Goal: Task Accomplishment & Management: Use online tool/utility

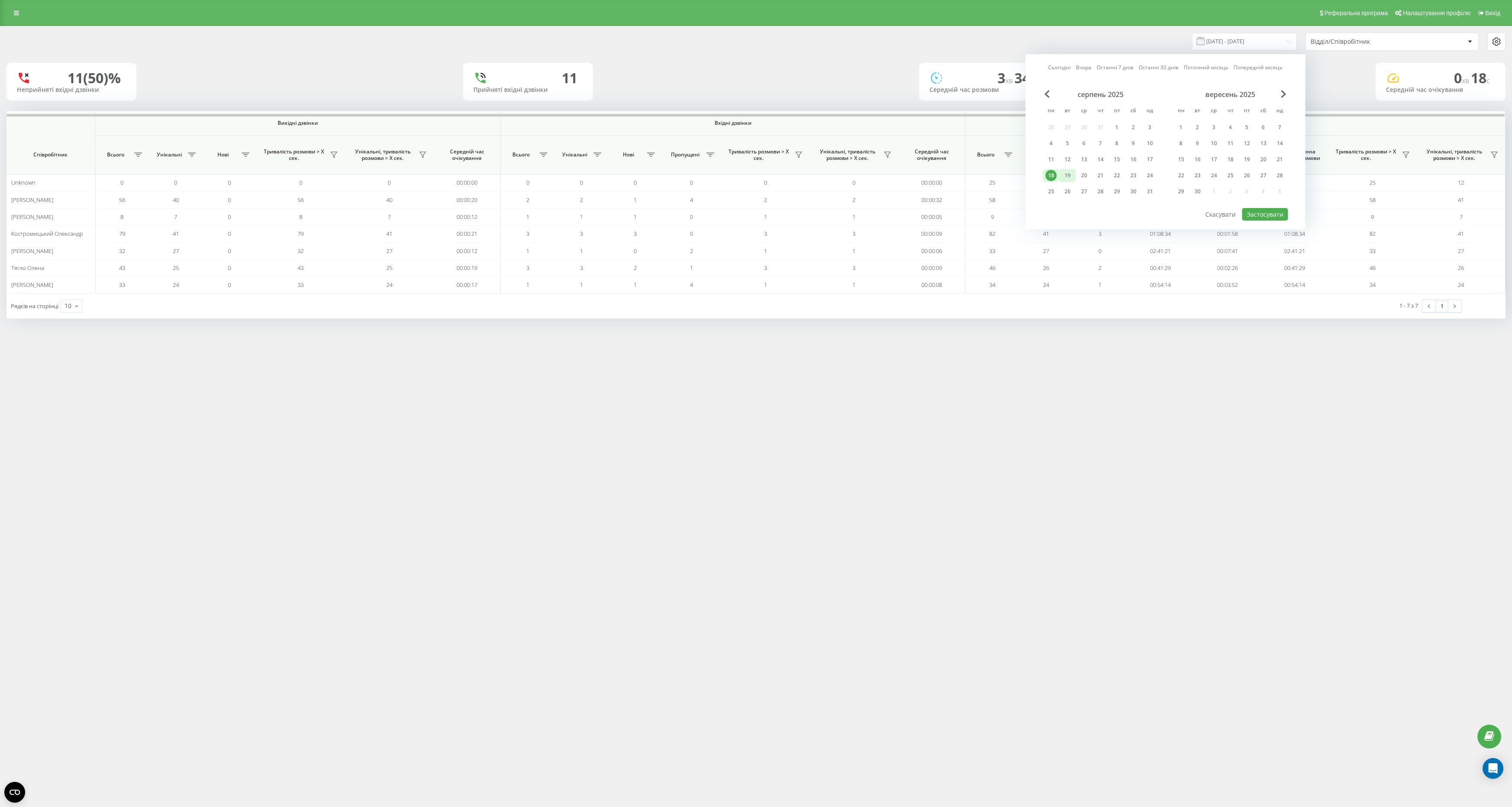
click at [1067, 175] on div "19" at bounding box center [1067, 176] width 11 height 11
click at [1274, 211] on button "Застосувати" at bounding box center [1265, 214] width 46 height 12
type input "[DATE] - [DATE]"
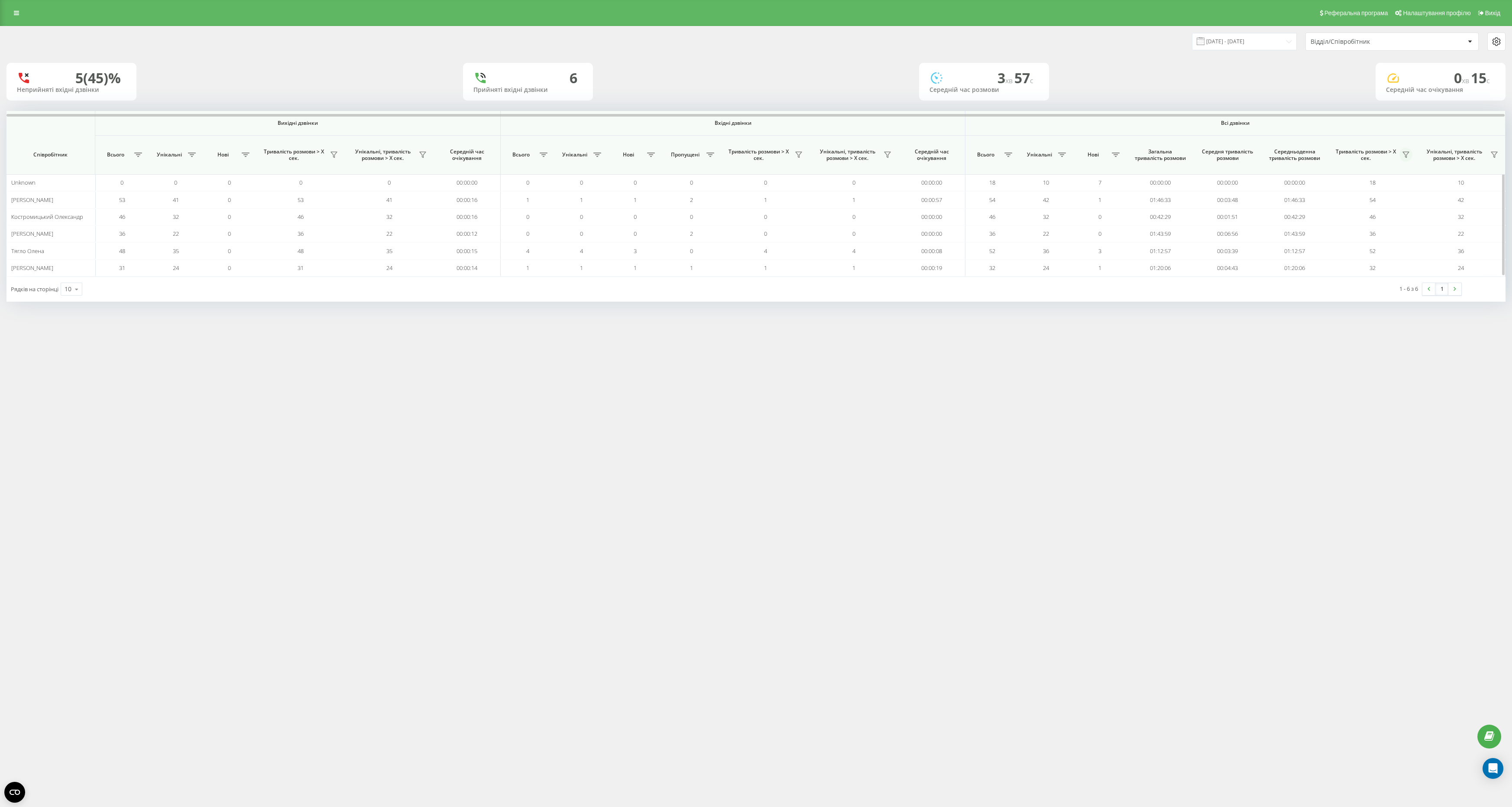
click at [1410, 158] on button at bounding box center [1406, 155] width 13 height 14
click at [1347, 191] on label "понад 1 хвилину" at bounding box center [1352, 193] width 97 height 7
radio input "true"
click at [1381, 240] on button "Застосувати" at bounding box center [1382, 247] width 55 height 17
click at [1407, 154] on icon at bounding box center [1406, 155] width 7 height 7
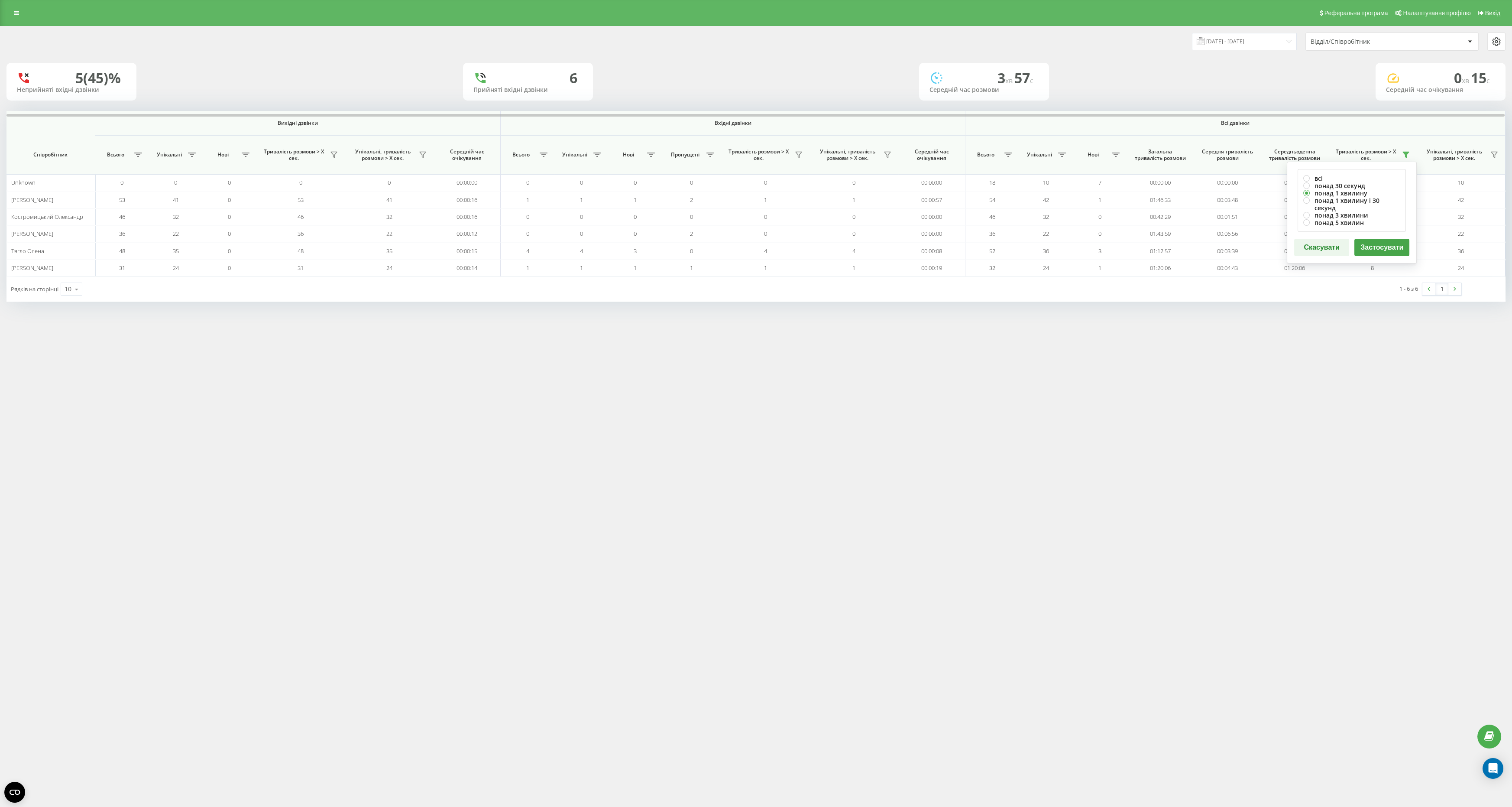
click at [1282, 85] on div "5 (45)% Неприйняті вхідні дзвінки 6 Прийняті вхідні дзвінки 3 хв 57 c Середній …" at bounding box center [756, 82] width 1500 height 37
click at [1244, 48] on input "[DATE] - [DATE]" at bounding box center [1244, 41] width 105 height 17
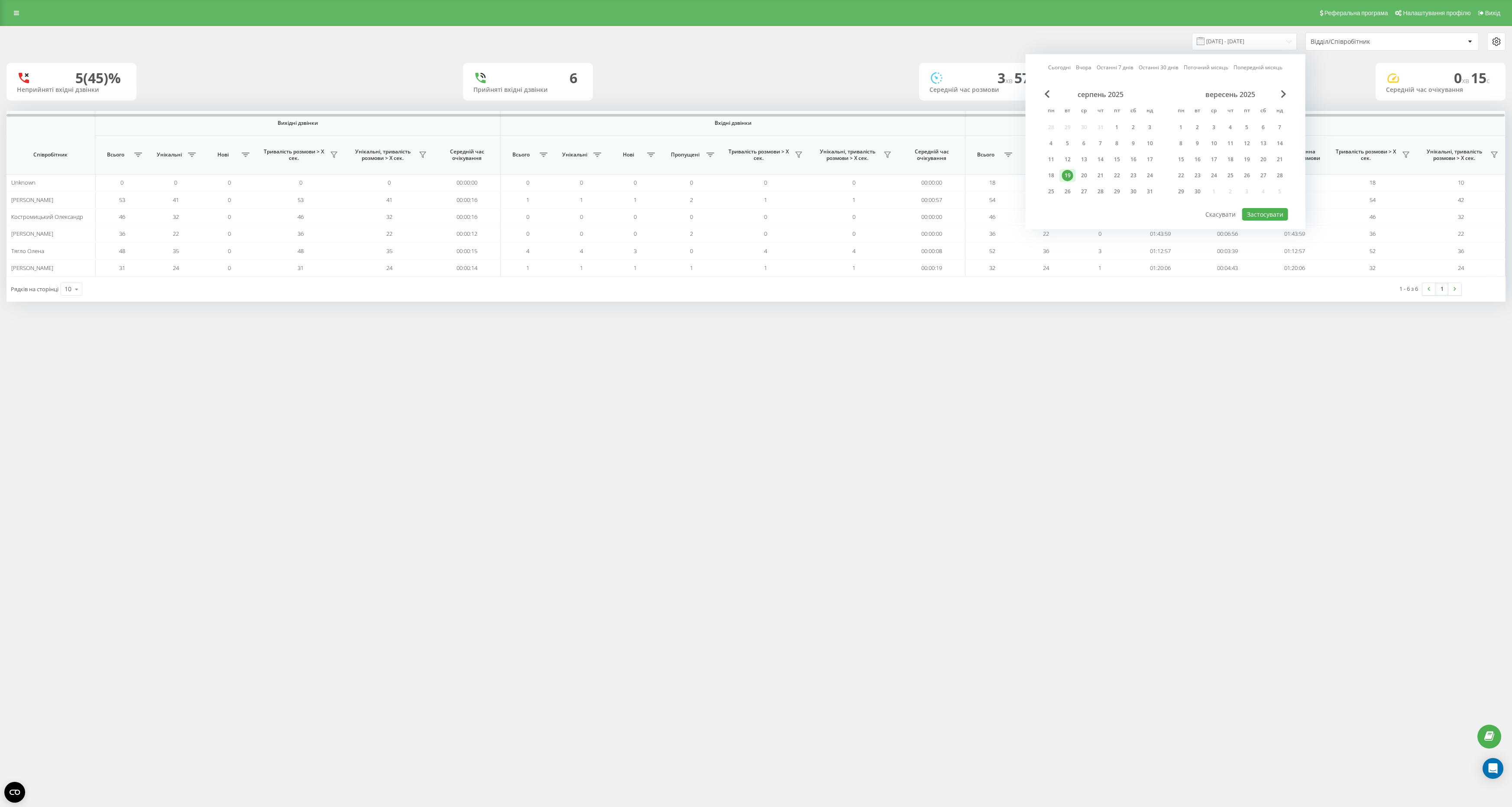
click at [1068, 174] on div "19" at bounding box center [1067, 176] width 11 height 11
click at [1274, 212] on button "Застосувати" at bounding box center [1265, 214] width 46 height 12
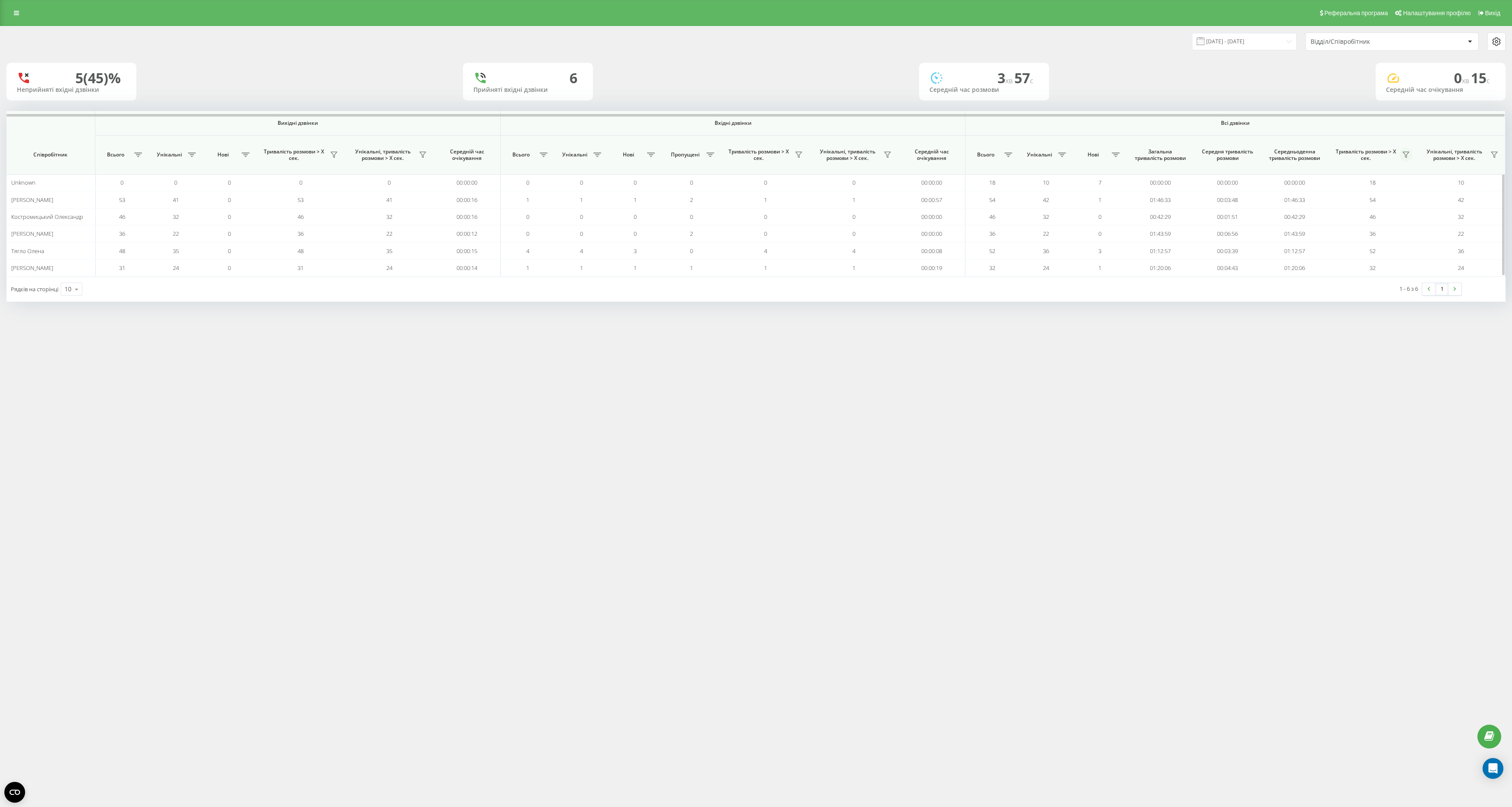
click at [1407, 160] on button at bounding box center [1406, 155] width 13 height 14
click at [1362, 190] on label "понад 1 хвилину" at bounding box center [1352, 193] width 97 height 7
radio input "true"
click at [1379, 239] on button "Застосувати" at bounding box center [1382, 247] width 55 height 17
click at [1407, 153] on icon at bounding box center [1406, 155] width 6 height 5
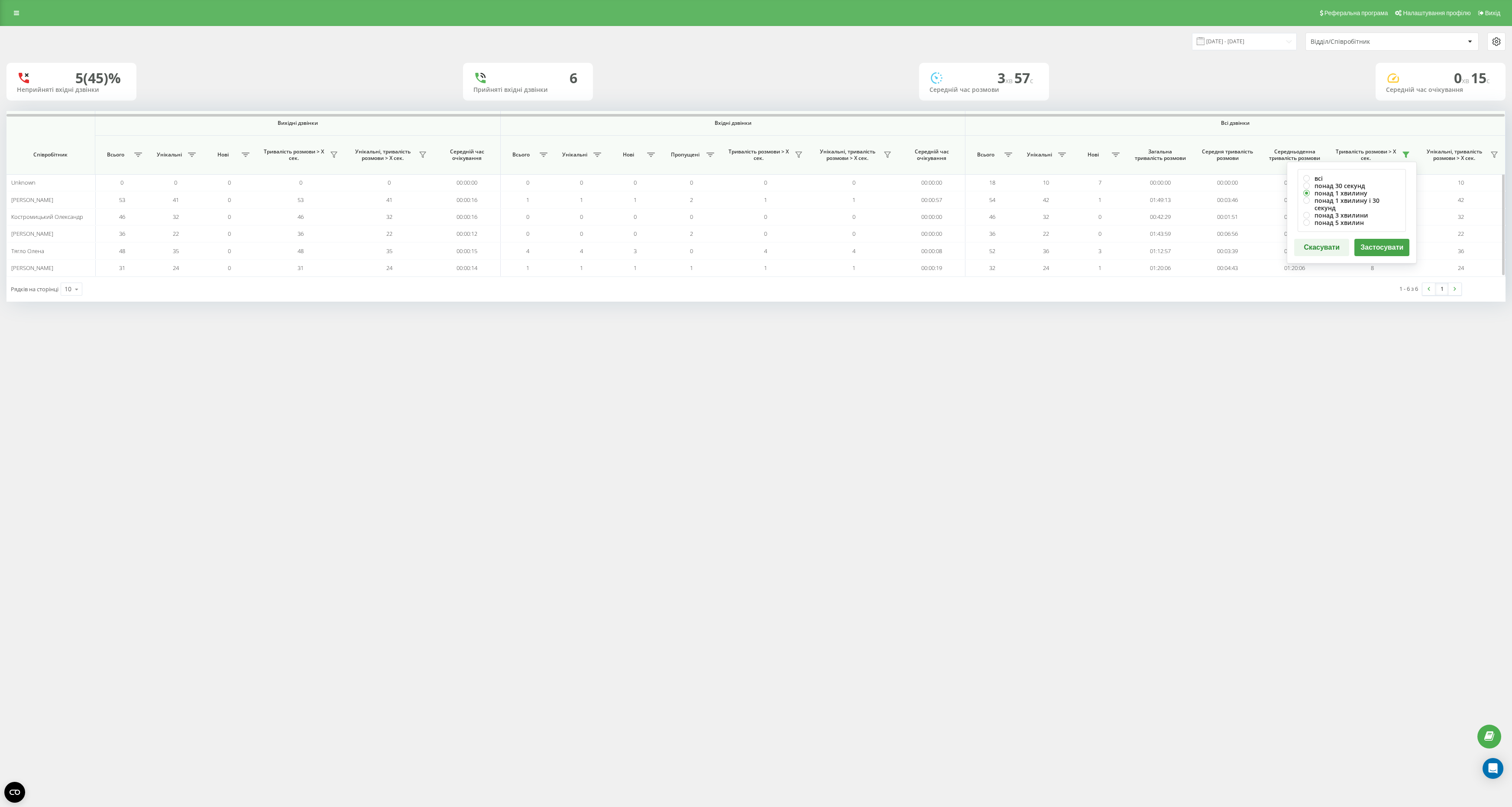
click at [1322, 239] on button "Скасувати" at bounding box center [1322, 247] width 55 height 17
click at [1407, 152] on icon at bounding box center [1406, 155] width 7 height 7
click at [1277, 313] on div "[DATE] - [DATE] Відділ/Співробітник 5 (45)% Неприйняті вхідні дзвінки 6 Прийнят…" at bounding box center [756, 172] width 1512 height 293
click at [1406, 158] on button at bounding box center [1406, 155] width 13 height 14
click at [1350, 193] on label "понад 1 хвилину" at bounding box center [1352, 193] width 97 height 7
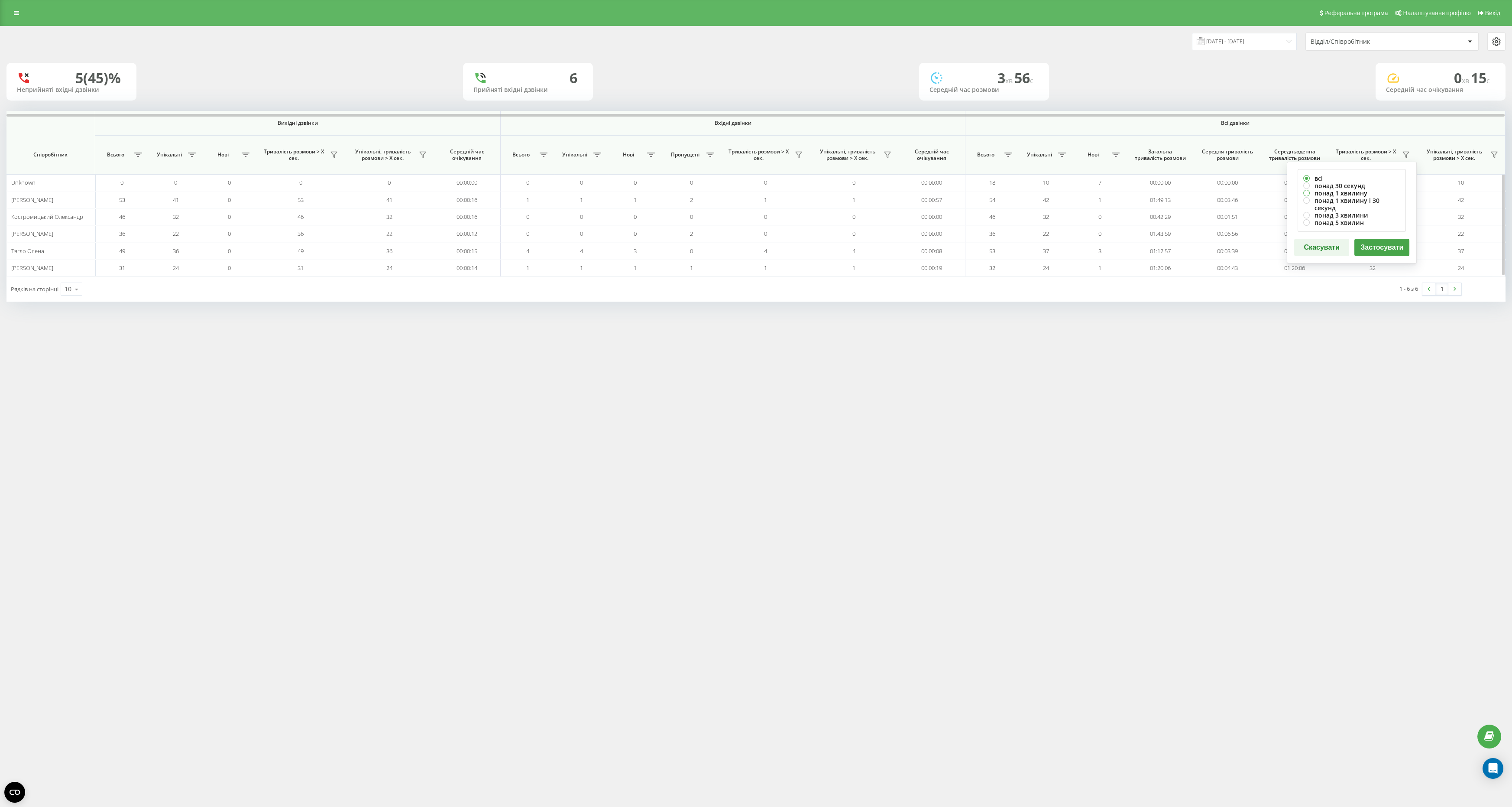
radio input "true"
click at [1374, 244] on button "Застосувати" at bounding box center [1382, 247] width 55 height 17
click at [1201, 355] on div "Реферальна програма Налаштування профілю Вихід 19.08.2025 - 19.08.2025 Відділ/С…" at bounding box center [756, 404] width 1512 height 807
drag, startPoint x: 1218, startPoint y: 126, endPoint x: 1268, endPoint y: 126, distance: 50.0
click at [1269, 126] on span "Всі дзвінки" at bounding box center [1236, 123] width 477 height 7
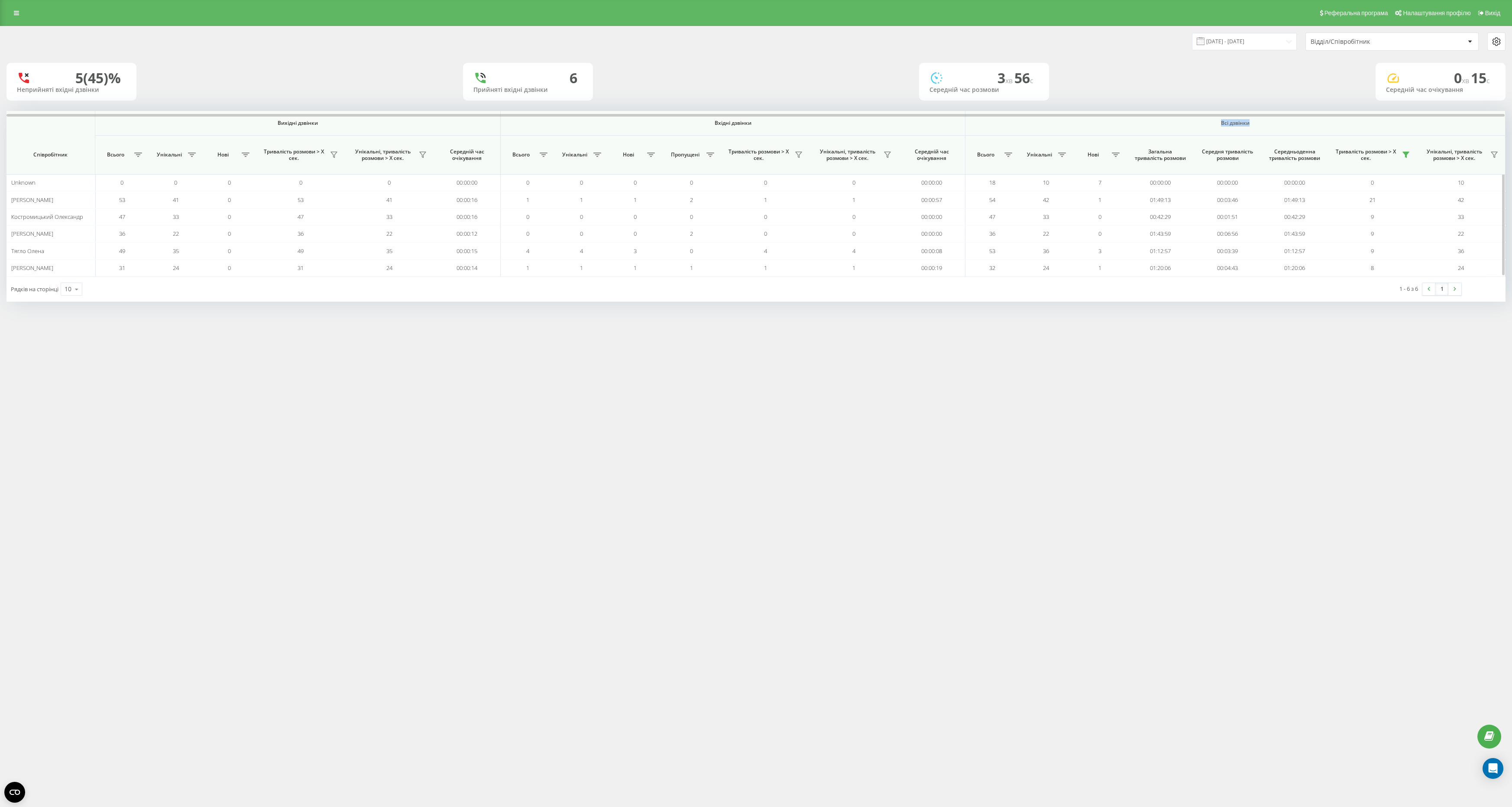
click at [1268, 126] on span "Всі дзвінки" at bounding box center [1236, 123] width 477 height 7
click at [1276, 48] on input "[DATE] - [DATE]" at bounding box center [1244, 41] width 105 height 17
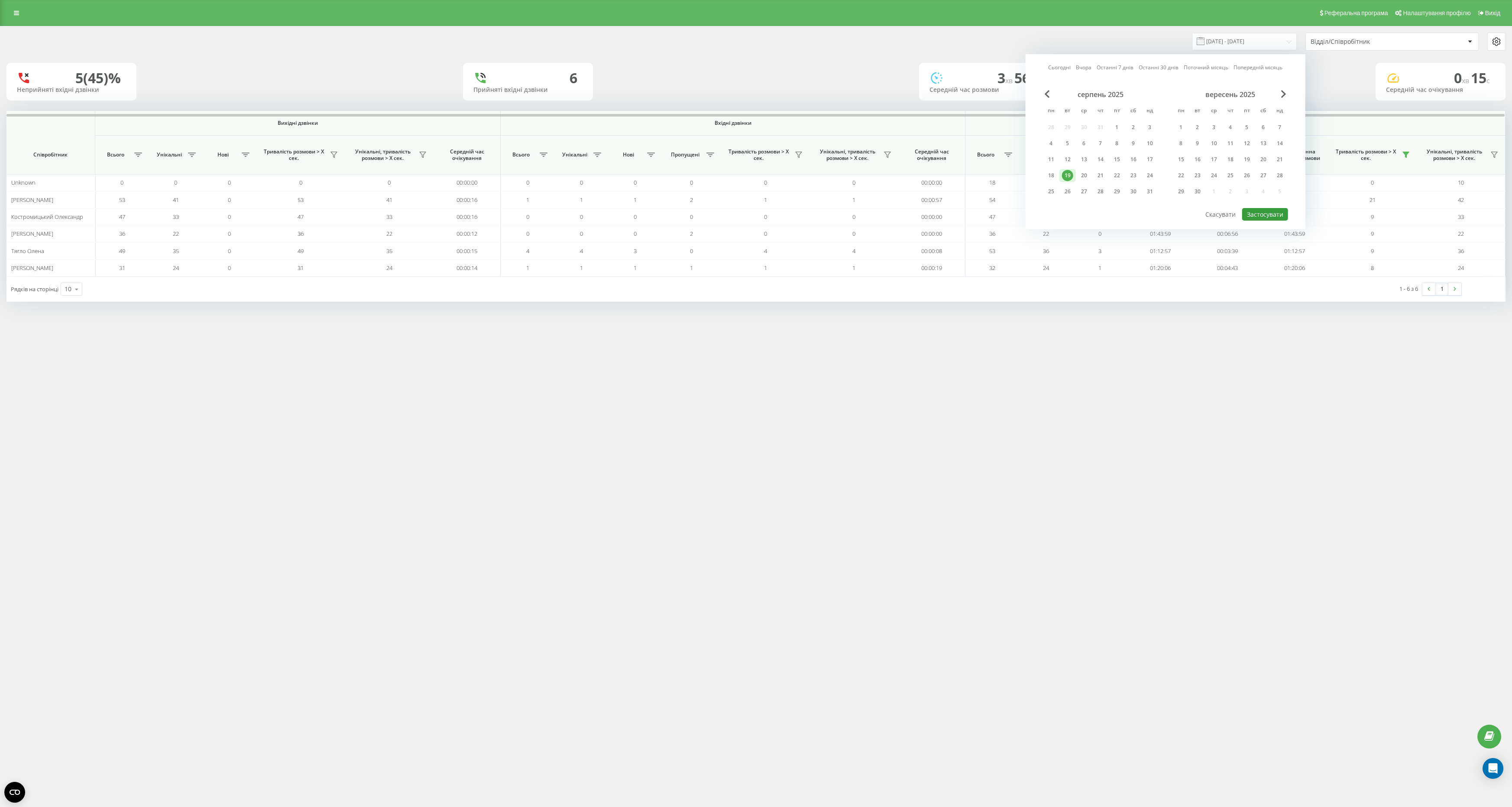
click at [1253, 208] on button "Застосувати" at bounding box center [1265, 214] width 46 height 12
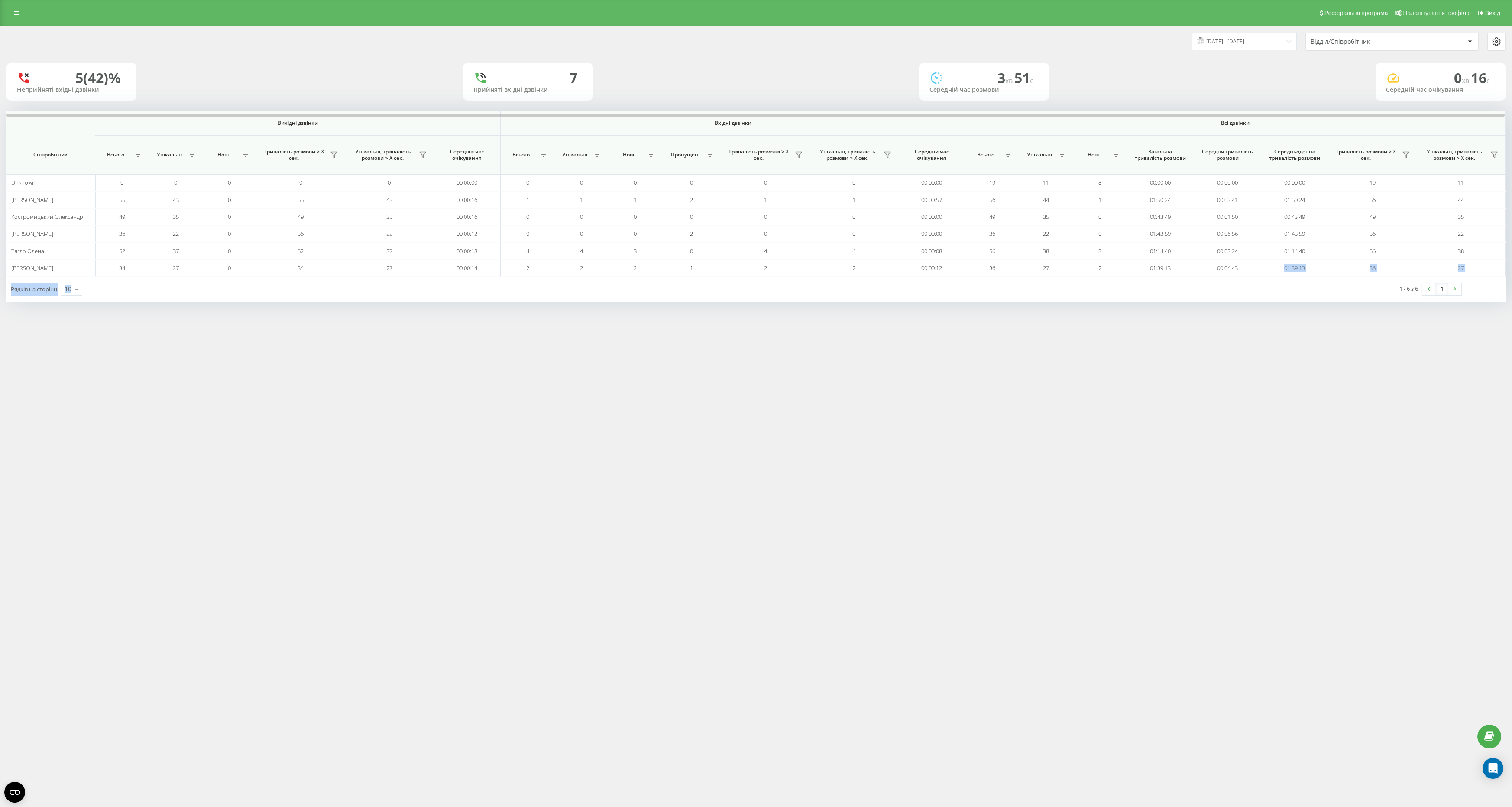
drag, startPoint x: 1274, startPoint y: 270, endPoint x: 1355, endPoint y: 283, distance: 82.0
click at [1355, 283] on div "Вихідні дзвінки Вхідні дзвінки Всі дзвінки Співробітник Всього Унікальні Нові Т…" at bounding box center [756, 206] width 1500 height 190
click at [1355, 283] on div "1 - 6 з 6 1" at bounding box center [1187, 289] width 563 height 25
click at [1250, 52] on div "[DATE] - [DATE] Відділ/Співробітник" at bounding box center [756, 41] width 1511 height 30
click at [1236, 38] on input "[DATE] - [DATE]" at bounding box center [1244, 41] width 105 height 17
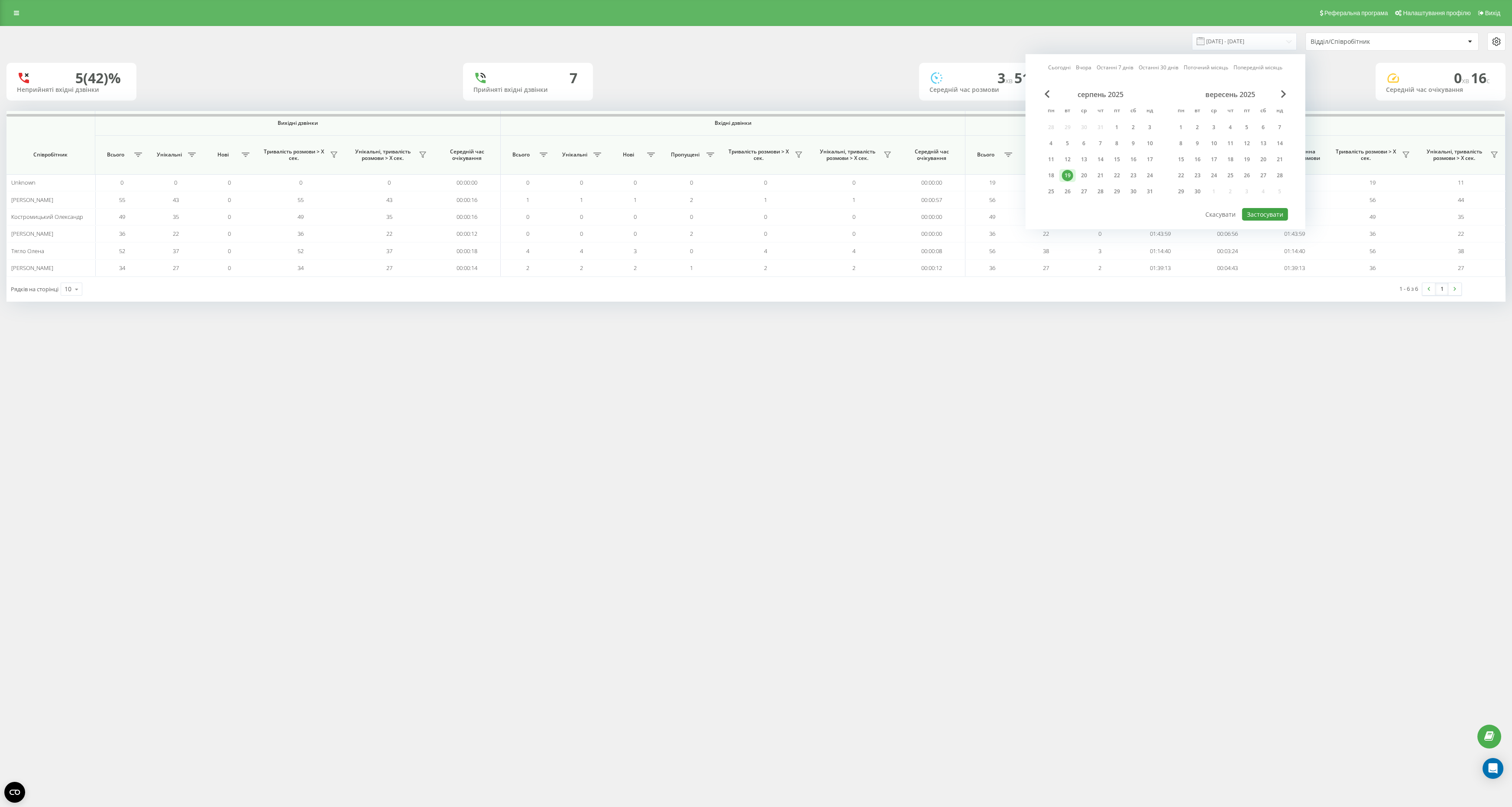
click at [1280, 205] on div "Сьогодні Вчора Останні 7 днів Останні 30 днів Поточний місяць Попередній місяць…" at bounding box center [1166, 141] width 280 height 175
click at [1279, 208] on button "Застосувати" at bounding box center [1265, 214] width 46 height 12
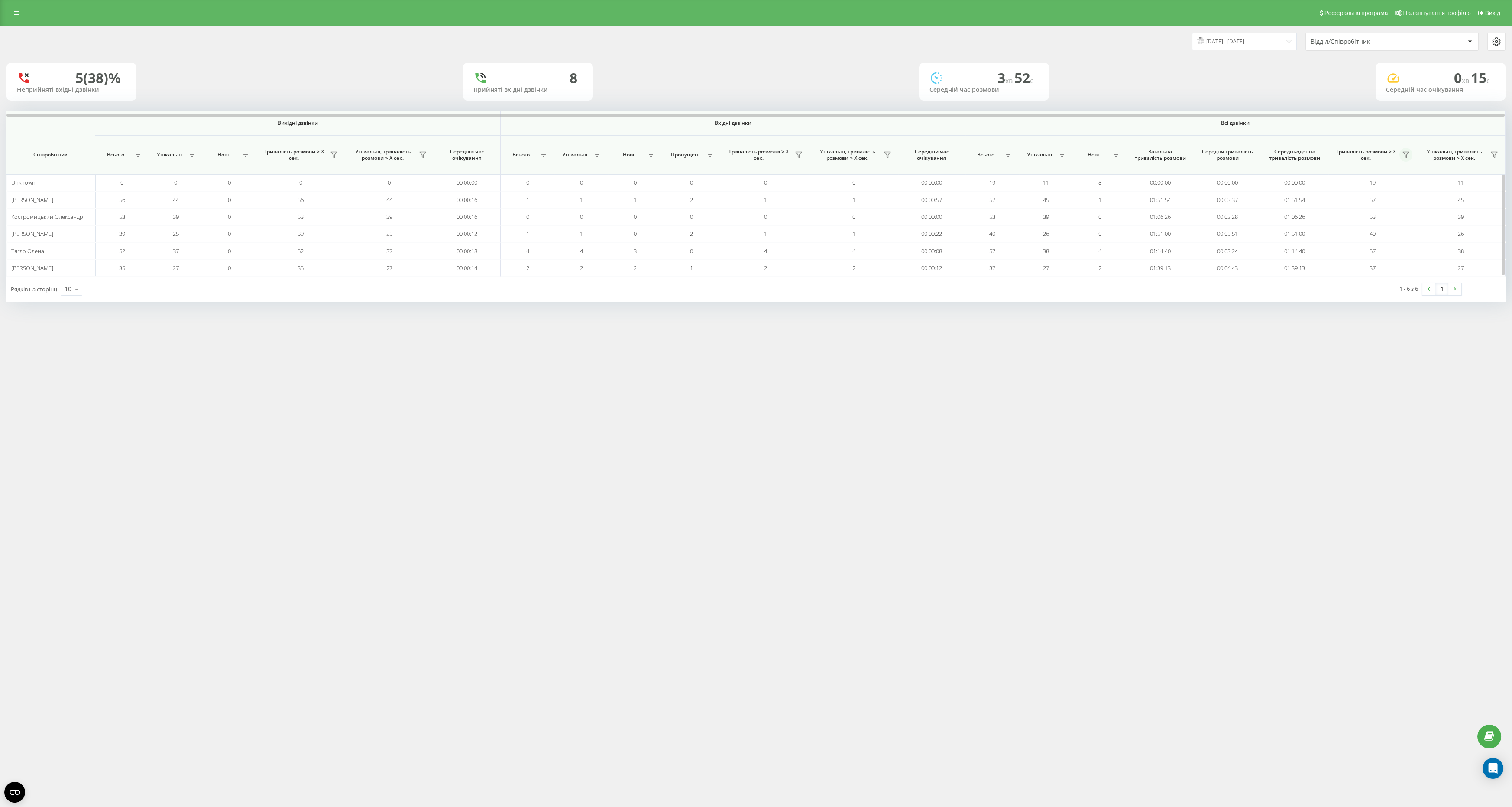
click at [1407, 154] on icon at bounding box center [1406, 155] width 6 height 5
click at [1354, 192] on label "понад 1 хвилину" at bounding box center [1352, 193] width 97 height 7
radio input "true"
click at [1374, 239] on button "Застосувати" at bounding box center [1382, 247] width 55 height 17
click at [1272, 40] on input "[DATE] - [DATE]" at bounding box center [1244, 41] width 105 height 17
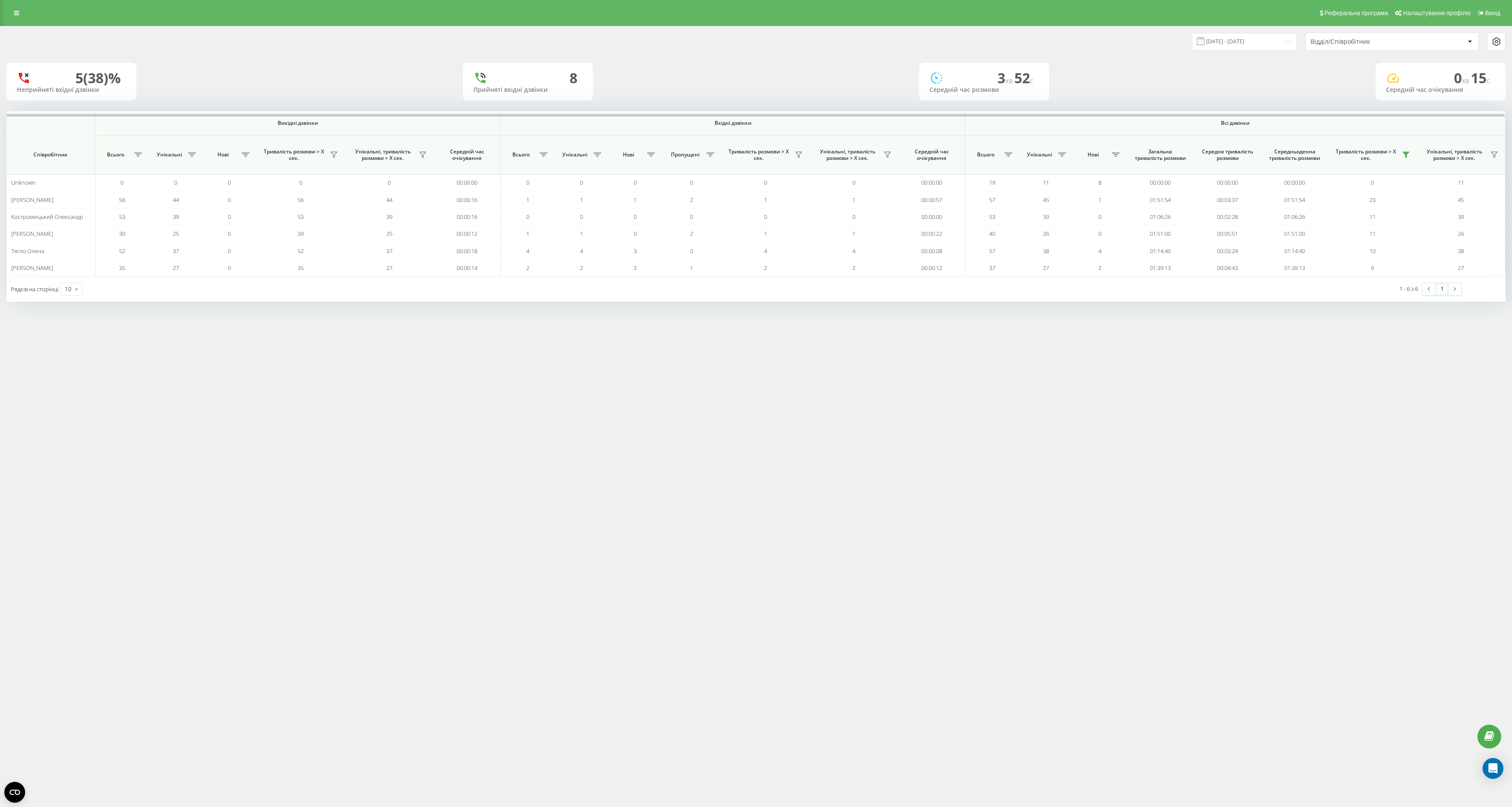
click at [1120, 364] on div "Реферальна програма Налаштування профілю Вихід [DATE] - [DATE] Відділ/Співробіт…" at bounding box center [756, 404] width 1512 height 807
